Goal: Find specific page/section: Find specific page/section

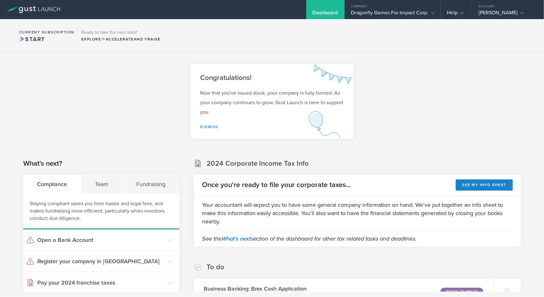
drag, startPoint x: 388, startPoint y: 86, endPoint x: 447, endPoint y: 37, distance: 76.4
click at [389, 85] on section "Congratulations! Now that you've issued stock, your company is fully formed. As…" at bounding box center [272, 101] width 544 height 99
click at [417, 15] on div "Dragonfly Games For Impact Corp." at bounding box center [392, 15] width 83 height 10
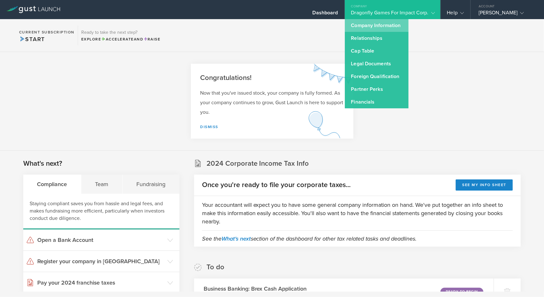
click at [390, 25] on link "Company Information" at bounding box center [377, 25] width 64 height 13
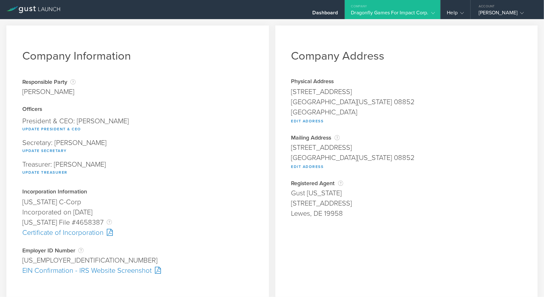
click at [83, 119] on div "President & CEO: Yifan Zhang Update President & CEO" at bounding box center [137, 125] width 231 height 22
